Goal: Task Accomplishment & Management: Complete application form

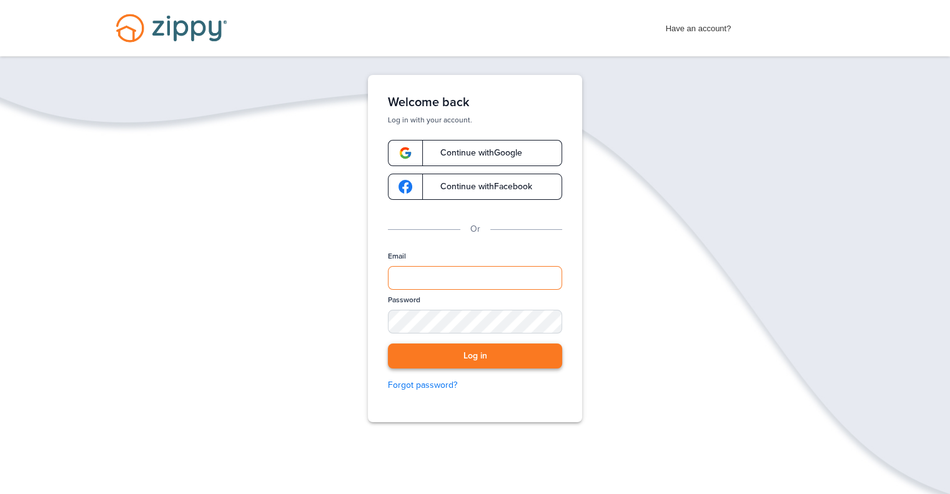
type input "**********"
click at [520, 352] on button "Log in" at bounding box center [475, 356] width 174 height 26
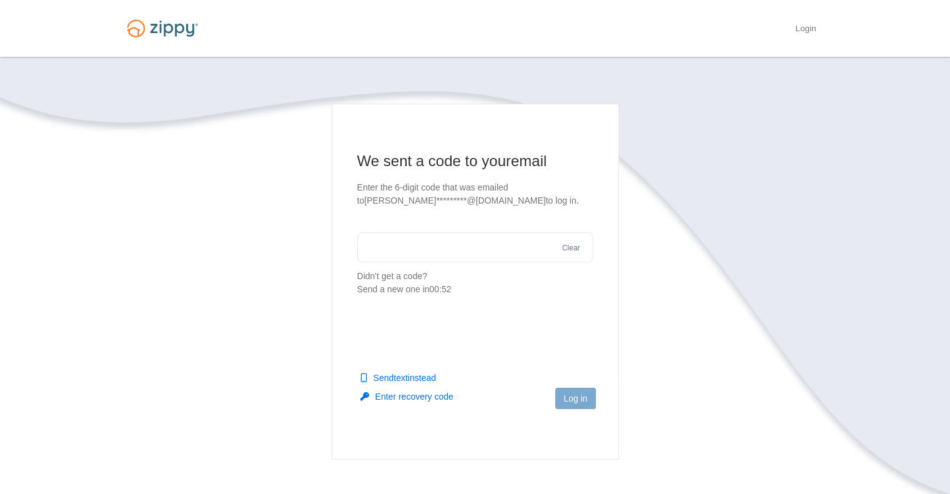
click at [440, 241] on input "text" at bounding box center [475, 247] width 236 height 30
paste input "******"
type input "******"
click at [579, 399] on button "Log in" at bounding box center [575, 398] width 40 height 21
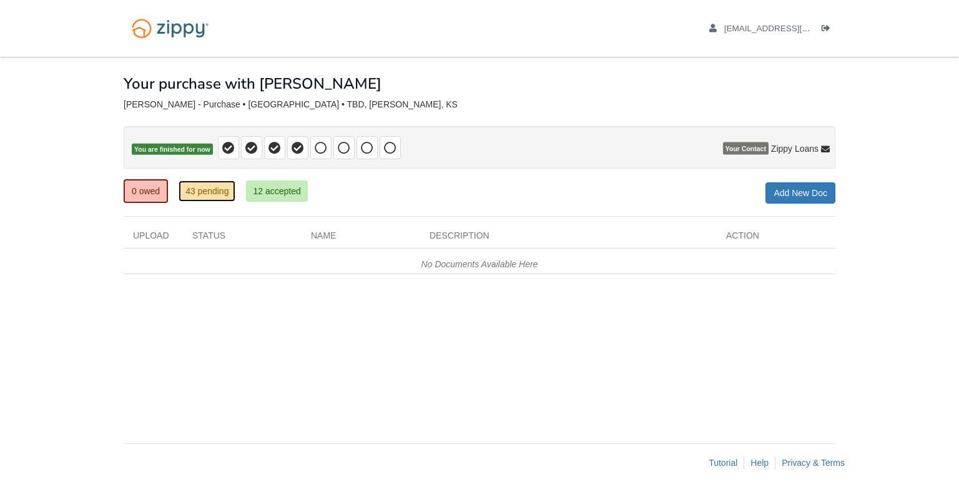
click at [204, 189] on link "43 pending" at bounding box center [207, 190] width 57 height 21
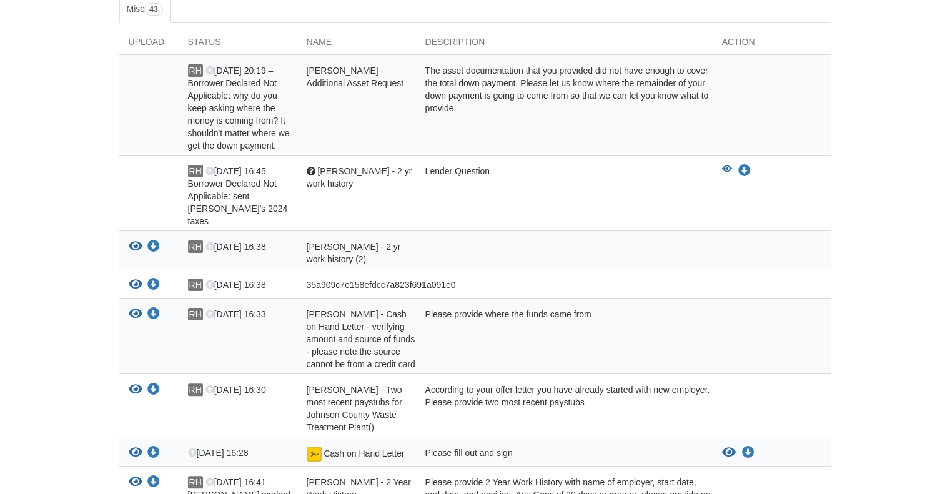
scroll to position [250, 0]
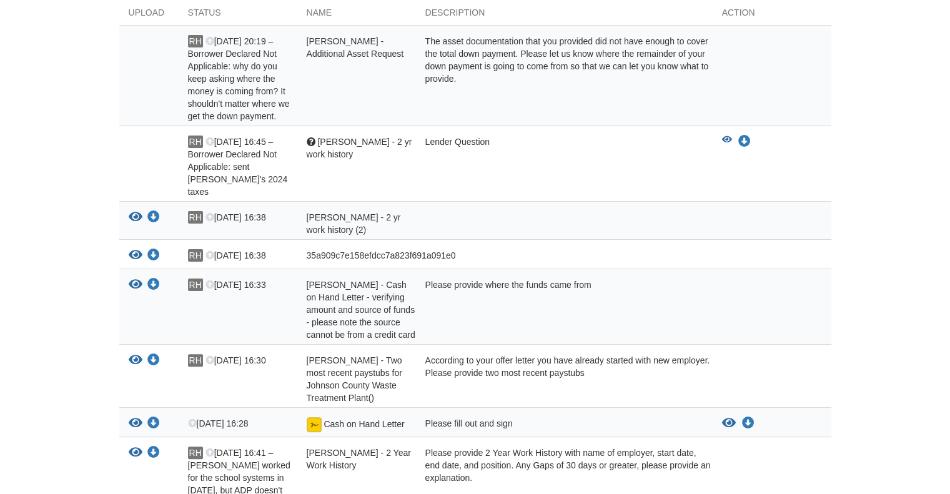
click at [334, 250] on span "35a909c7e158efdcc7a823f691a091e0" at bounding box center [381, 255] width 149 height 10
click at [135, 249] on icon "View 35a909c7e158efdcc7a823f691a091e0" at bounding box center [136, 255] width 14 height 12
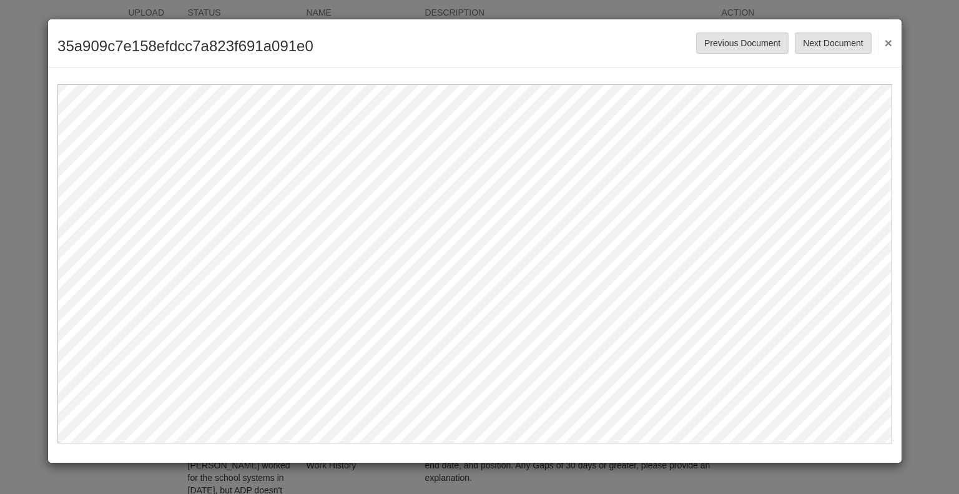
click at [889, 45] on button "×" at bounding box center [885, 42] width 14 height 22
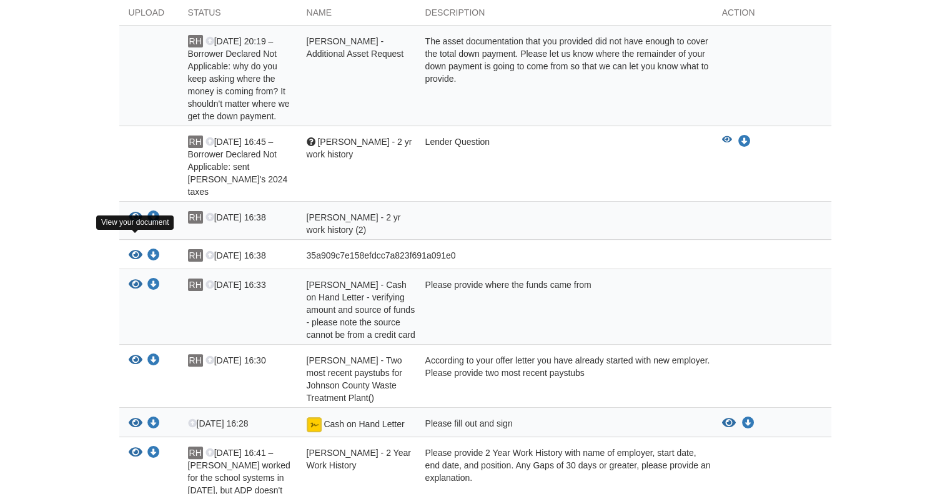
click at [138, 249] on icon "View 35a909c7e158efdcc7a823f691a091e0" at bounding box center [136, 255] width 14 height 12
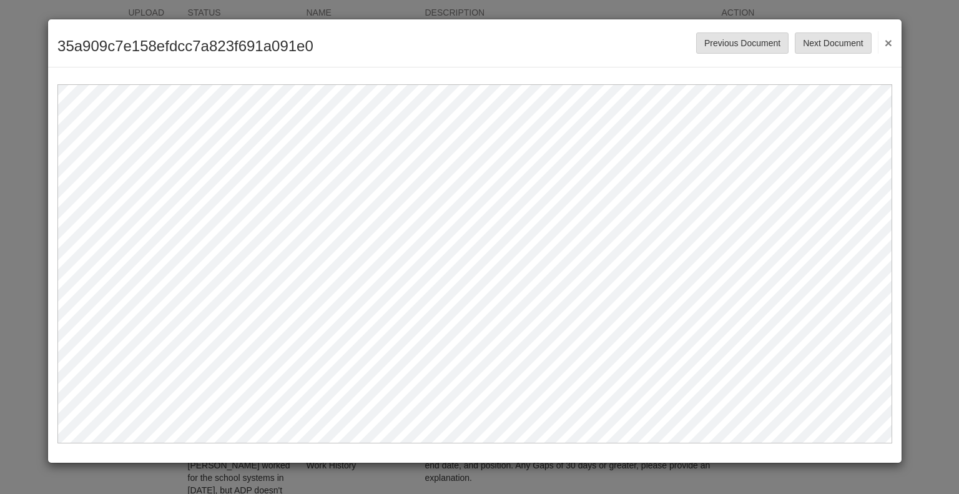
click at [890, 43] on button "×" at bounding box center [885, 42] width 14 height 22
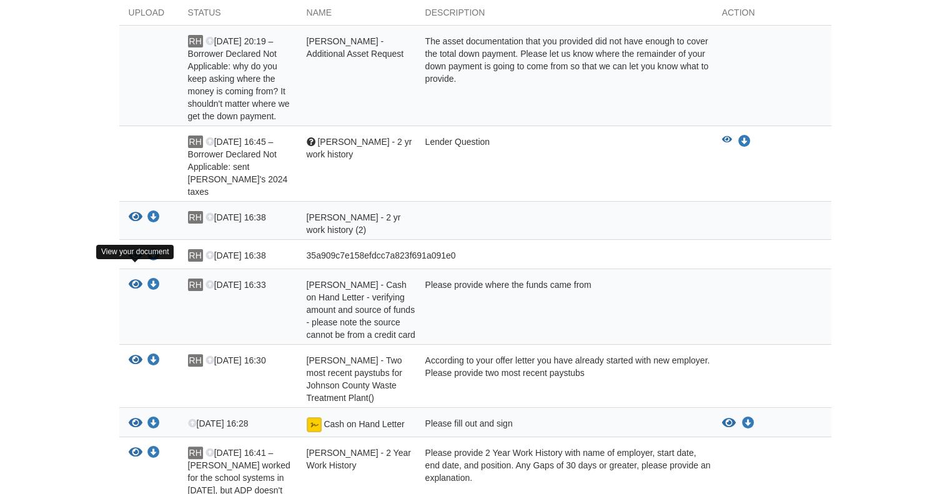
click at [132, 279] on icon "View RAYMOND HARLEMAN - Cash on Hand Letter - verifying amount and source of fu…" at bounding box center [136, 285] width 14 height 12
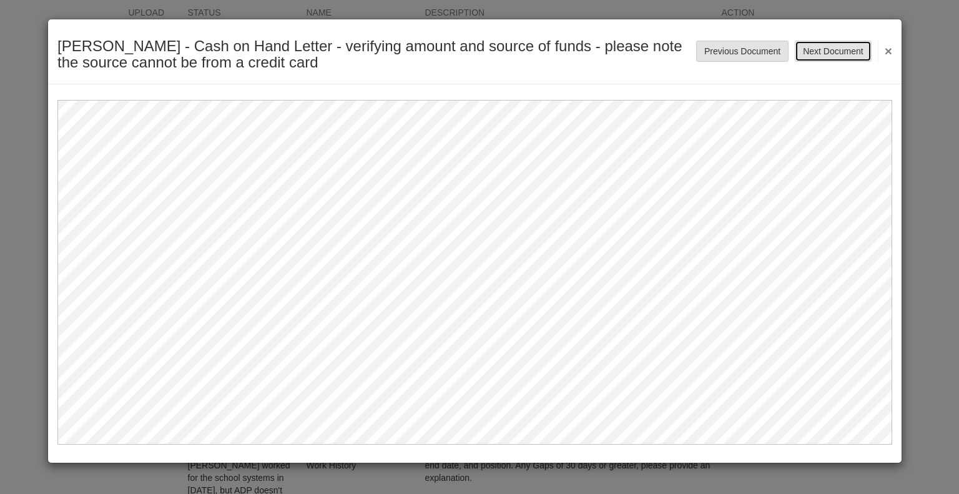
click at [825, 49] on button "Next Document" at bounding box center [833, 51] width 76 height 21
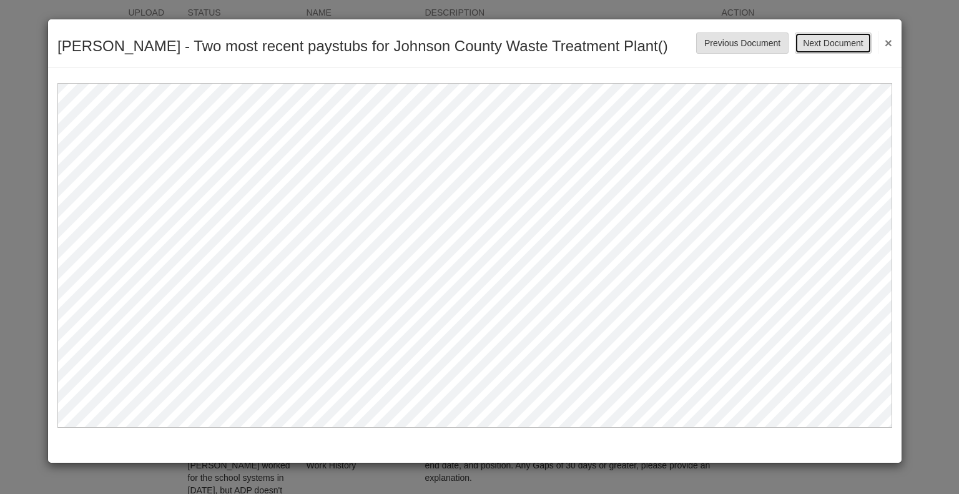
click at [816, 52] on button "Next Document" at bounding box center [833, 42] width 76 height 21
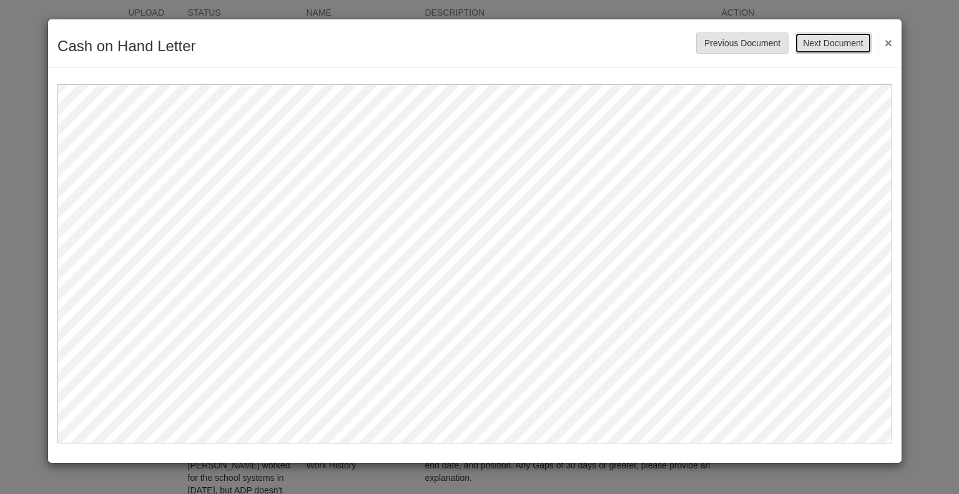
click at [827, 44] on button "Next Document" at bounding box center [833, 42] width 76 height 21
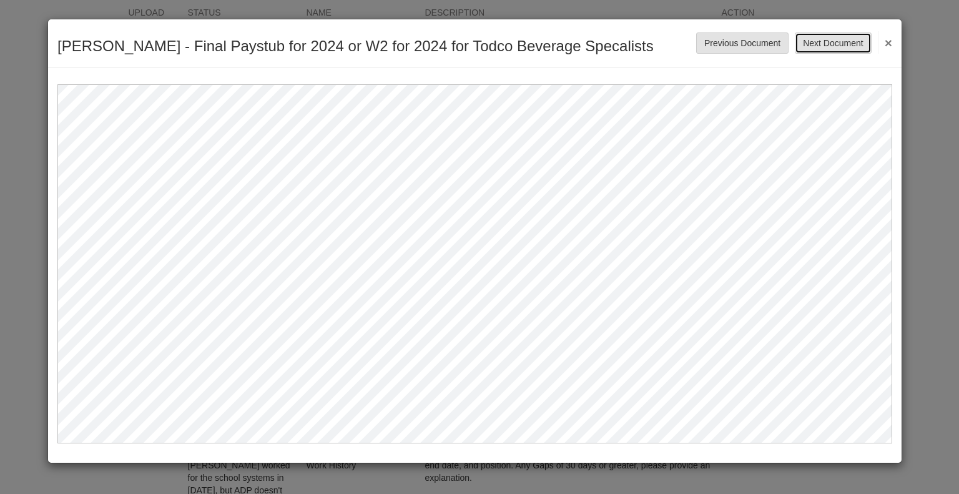
click at [829, 47] on button "Next Document" at bounding box center [833, 42] width 76 height 21
click at [827, 39] on button "Next Document" at bounding box center [833, 42] width 76 height 21
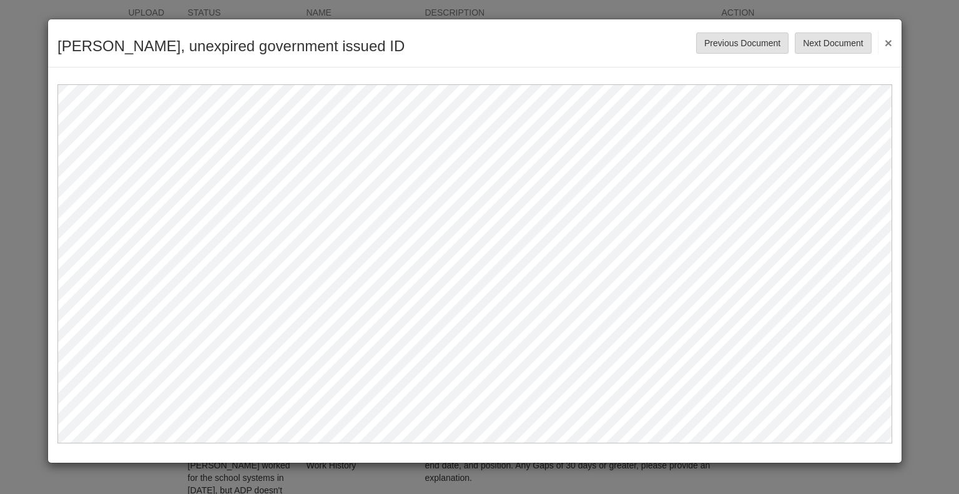
click at [887, 40] on button "×" at bounding box center [885, 42] width 14 height 22
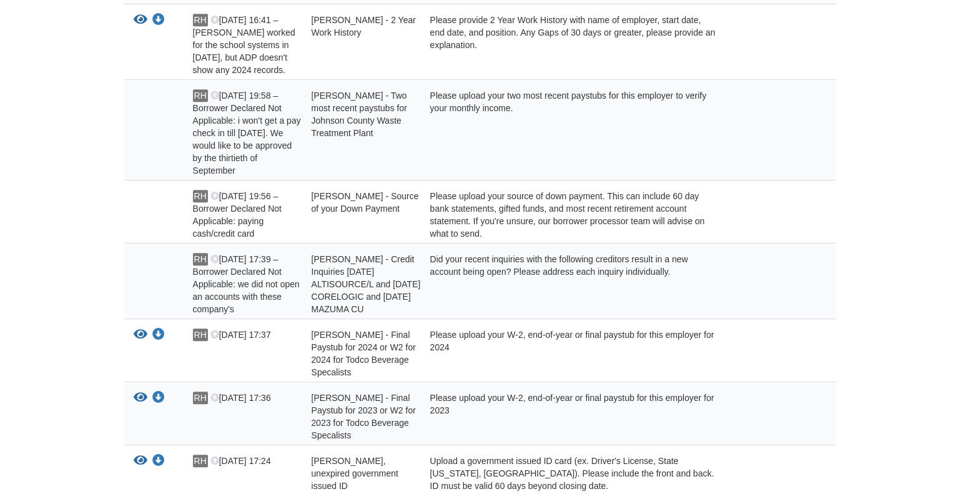
scroll to position [687, 0]
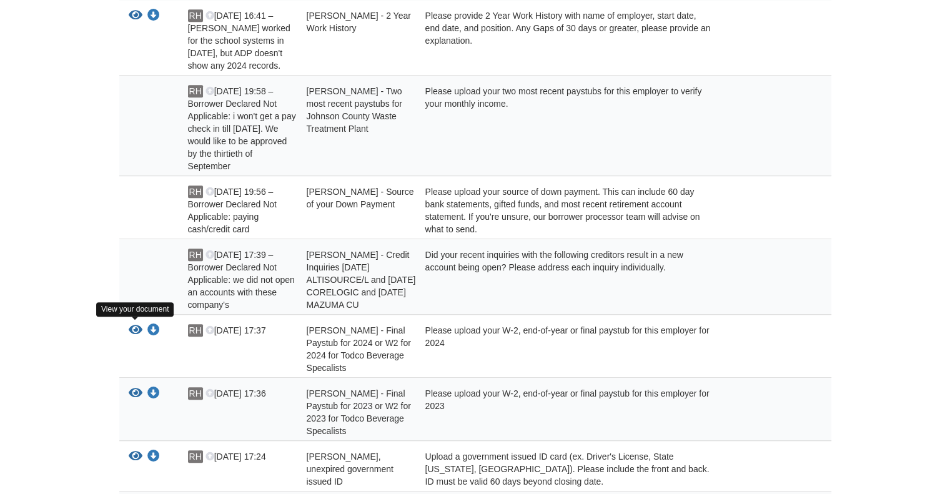
click at [136, 327] on icon "View RAYMOND HARLEMAN - Final Paystub for 2024 or W2 for 2024 for Todco Beverag…" at bounding box center [136, 330] width 14 height 12
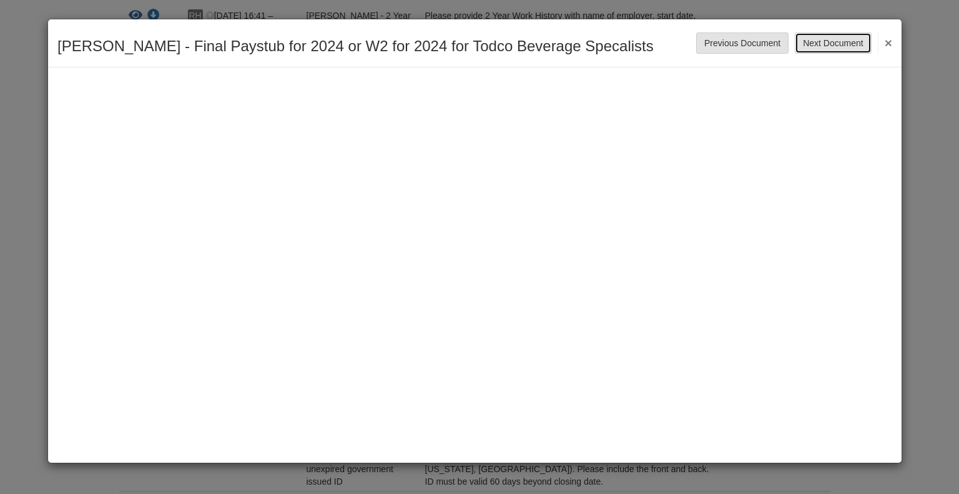
click at [831, 46] on button "Next Document" at bounding box center [833, 42] width 76 height 21
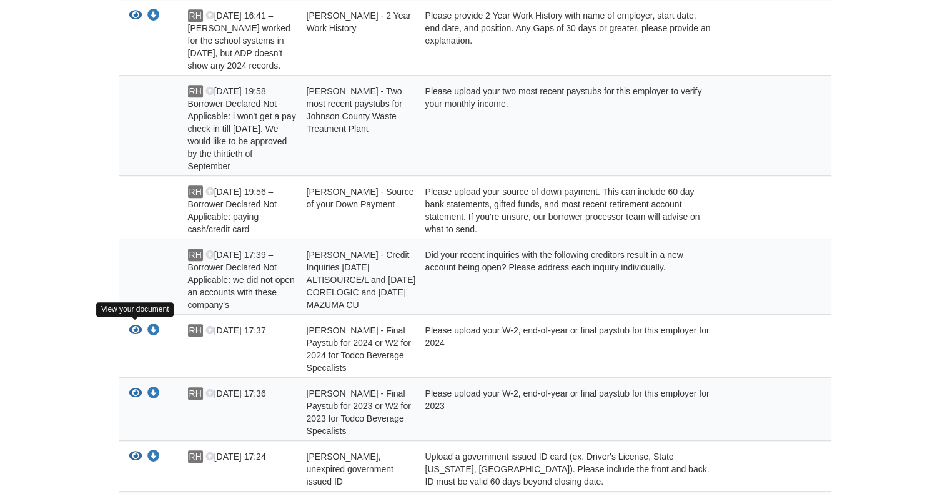
scroll to position [687, 0]
click at [136, 331] on icon "View RAYMOND HARLEMAN - Final Paystub for 2024 or W2 for 2024 for Todco Beverag…" at bounding box center [136, 330] width 14 height 12
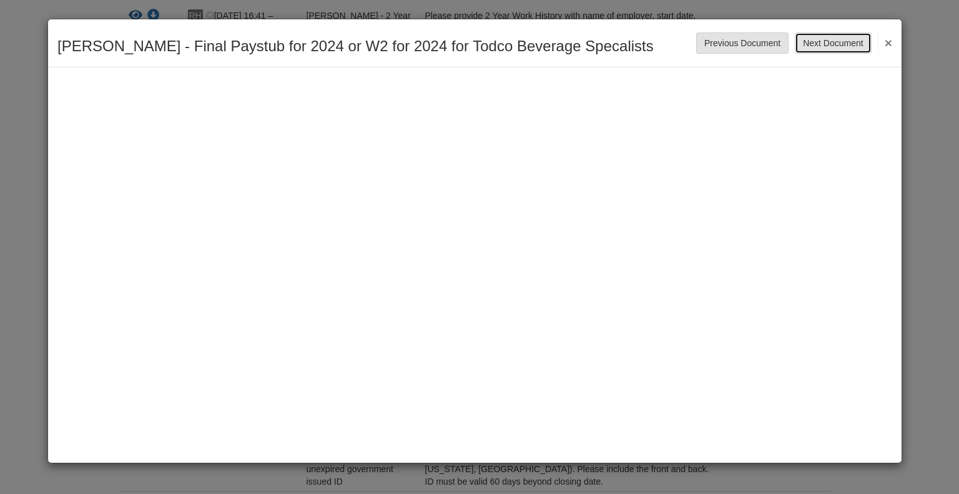
click at [824, 39] on button "Next Document" at bounding box center [833, 42] width 76 height 21
click at [772, 49] on button "Previous Document" at bounding box center [742, 42] width 92 height 21
click at [807, 42] on button "Next Document" at bounding box center [833, 42] width 76 height 21
click at [884, 41] on button "×" at bounding box center [885, 42] width 14 height 22
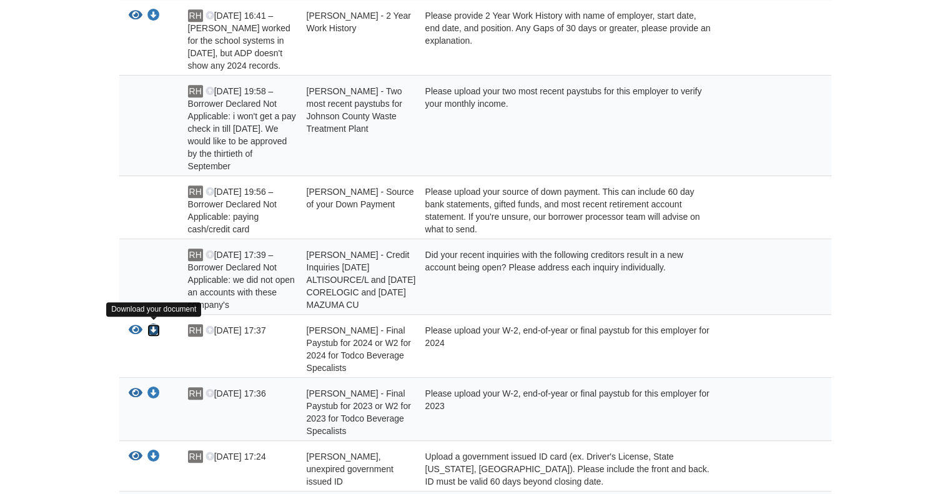
click at [152, 333] on icon "Download RAYMOND HARLEMAN - Final Paystub for 2024 or W2 for 2024 for Todco Bev…" at bounding box center [153, 330] width 12 height 12
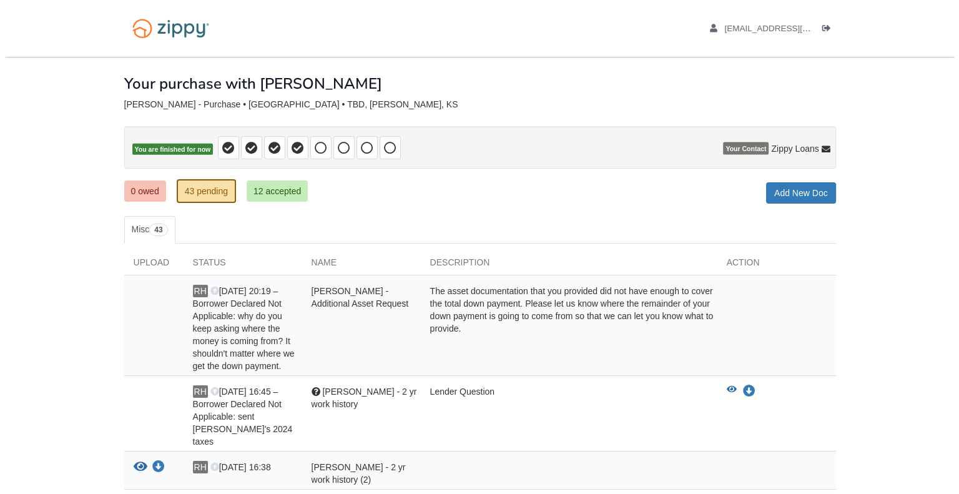
scroll to position [0, 0]
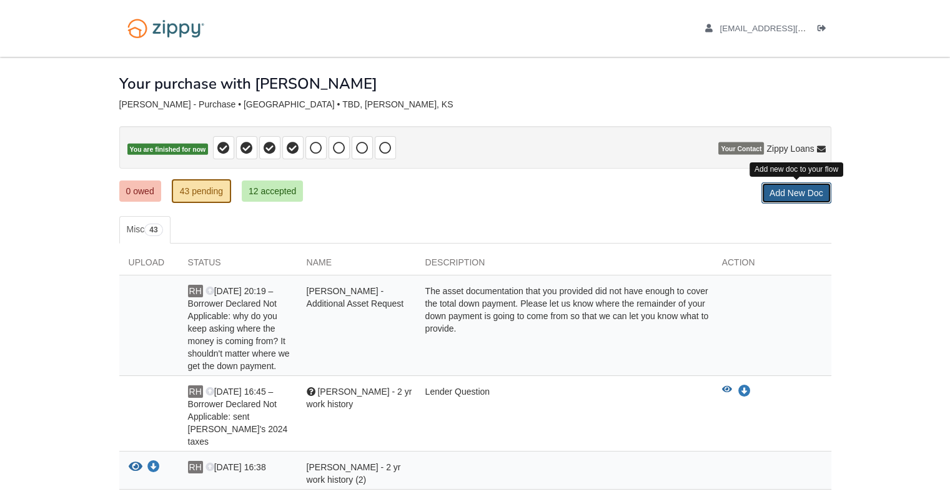
click at [774, 199] on link "Add New Doc" at bounding box center [796, 192] width 70 height 21
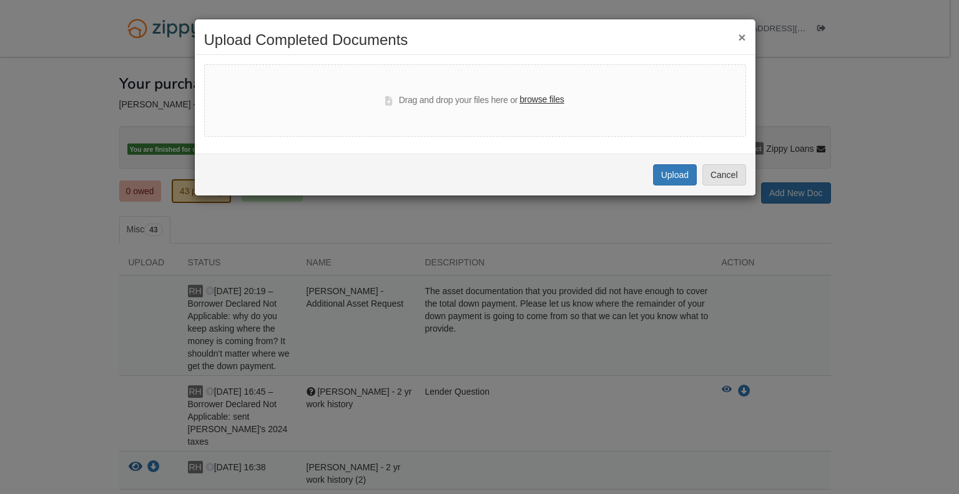
click at [538, 103] on label "browse files" at bounding box center [542, 100] width 44 height 14
click at [0, 0] on input "browse files" at bounding box center [0, 0] width 0 height 0
select select "****"
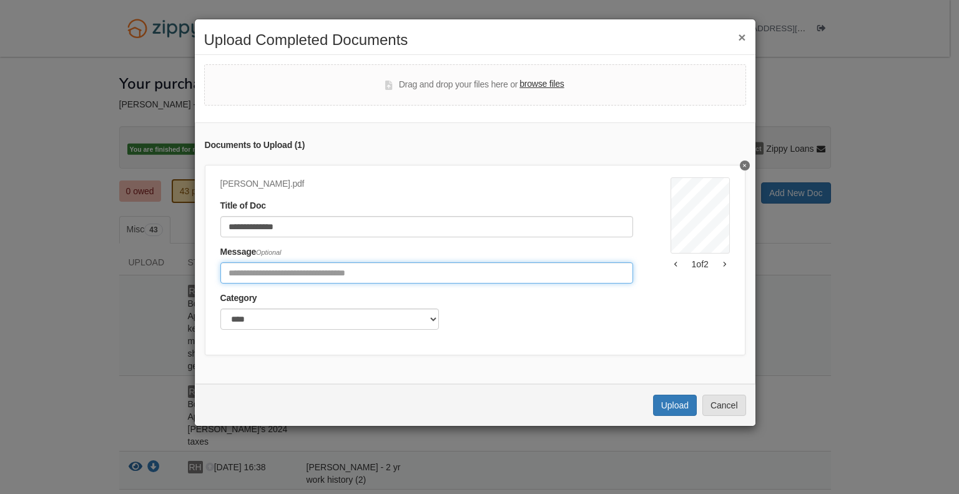
click at [262, 273] on input "Include any comments on this document" at bounding box center [426, 272] width 413 height 21
type input "**********"
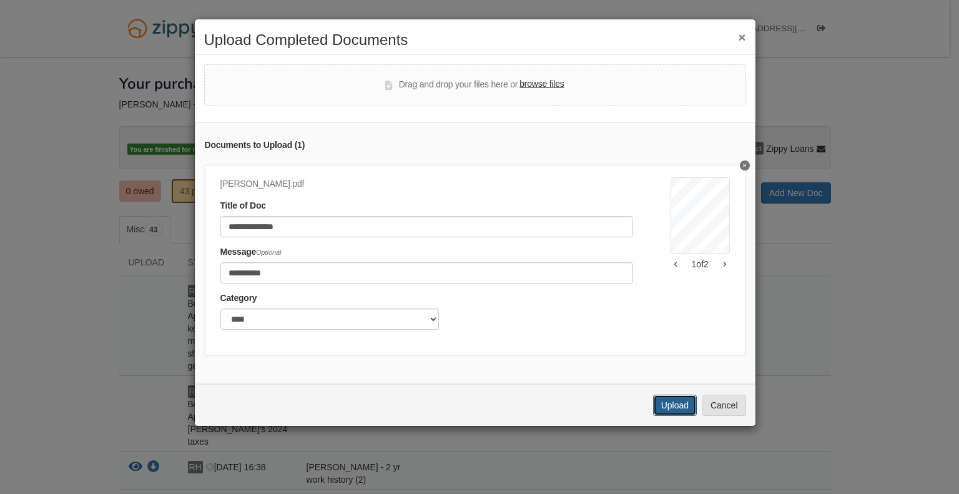
click at [661, 415] on button "Upload" at bounding box center [675, 405] width 44 height 21
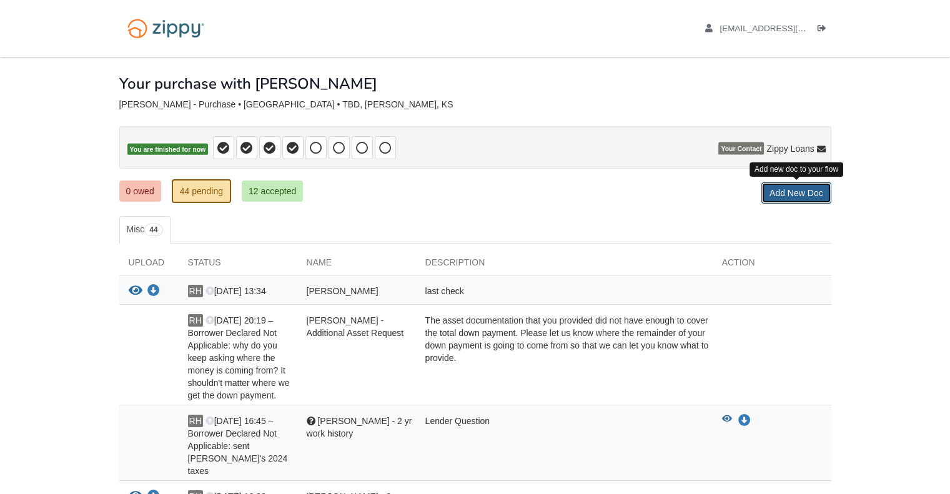
click at [793, 199] on link "Add New Doc" at bounding box center [796, 192] width 70 height 21
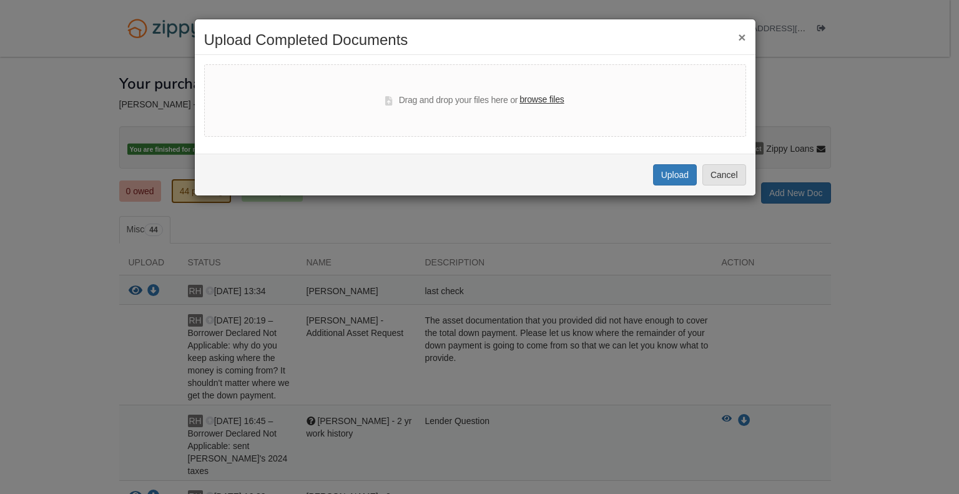
click at [555, 103] on label "browse files" at bounding box center [542, 100] width 44 height 14
click at [0, 0] on input "browse files" at bounding box center [0, 0] width 0 height 0
select select "****"
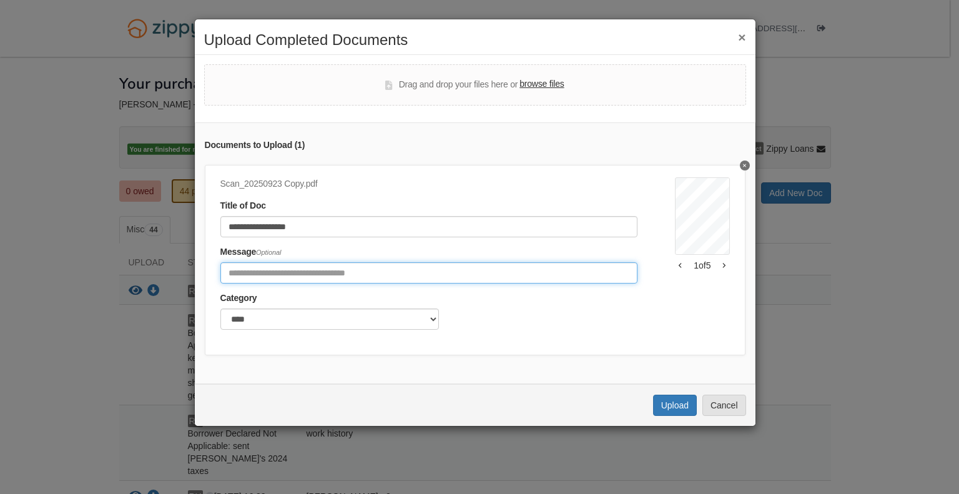
click at [288, 274] on input "Include any comments on this document" at bounding box center [429, 272] width 418 height 21
type input "**********"
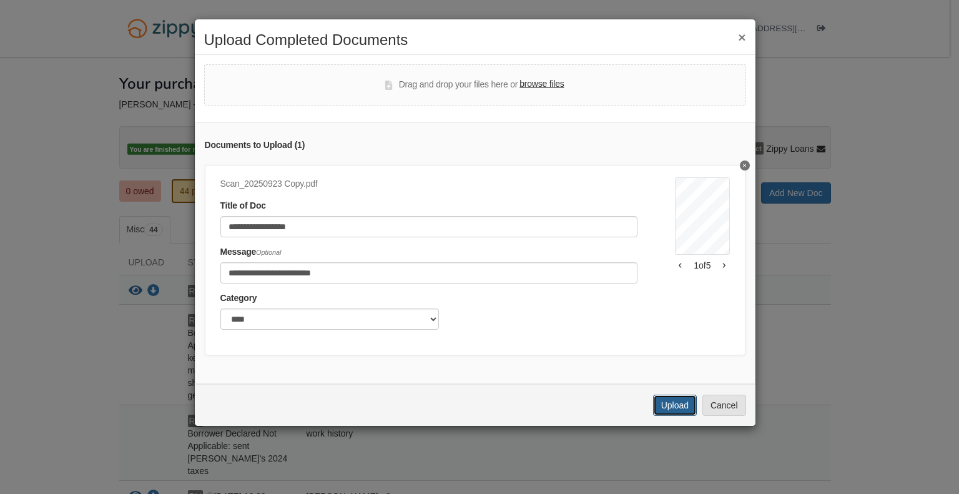
click at [681, 414] on button "Upload" at bounding box center [675, 405] width 44 height 21
